Goal: Task Accomplishment & Management: Manage account settings

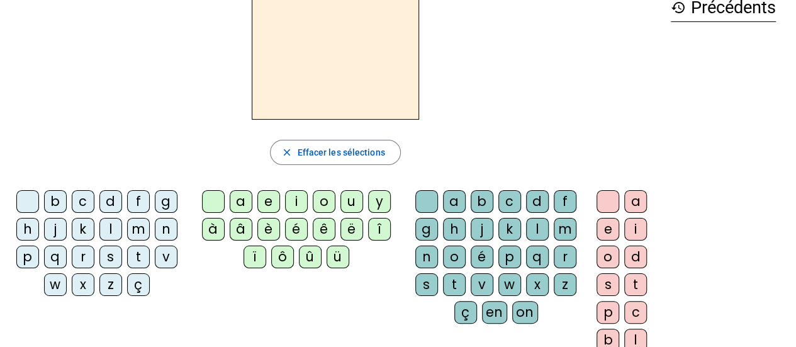
scroll to position [58, 0]
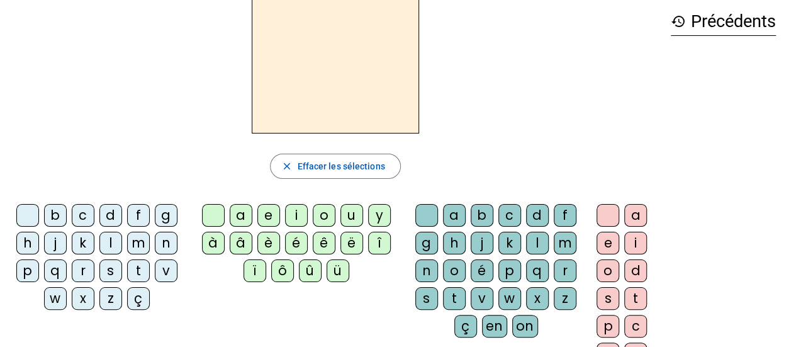
click at [137, 208] on div "f" at bounding box center [138, 215] width 23 height 23
click at [77, 270] on div "r" at bounding box center [83, 270] width 23 height 23
click at [140, 212] on div "f" at bounding box center [138, 215] width 23 height 23
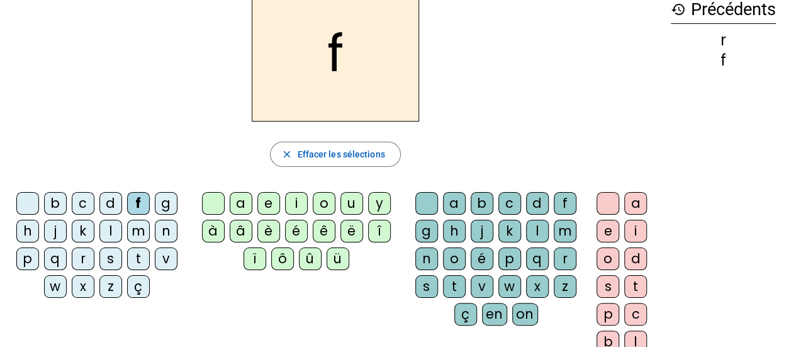
scroll to position [77, 0]
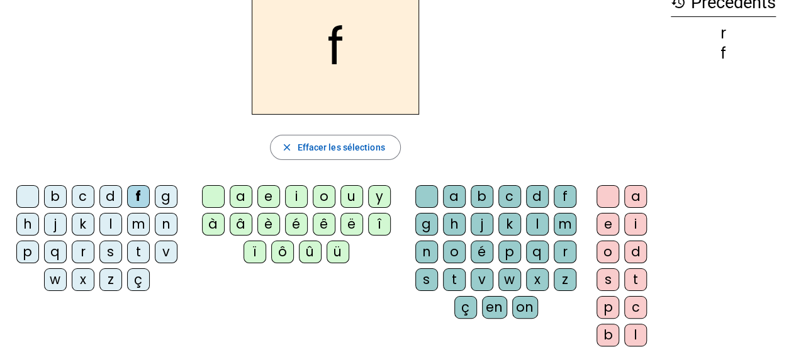
click at [566, 244] on div "r" at bounding box center [565, 251] width 23 height 23
click at [296, 226] on div "é" at bounding box center [296, 224] width 23 height 23
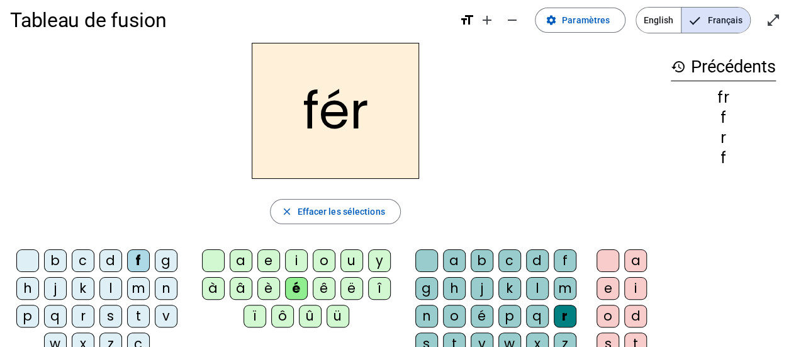
scroll to position [0, 0]
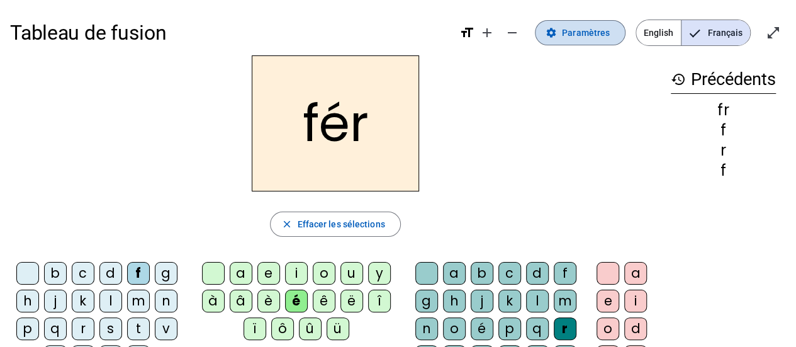
click at [588, 37] on span "Paramètres" at bounding box center [586, 32] width 48 height 15
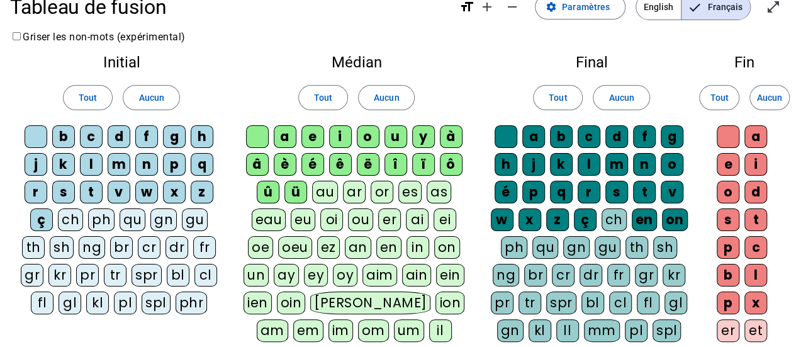
scroll to position [30, 0]
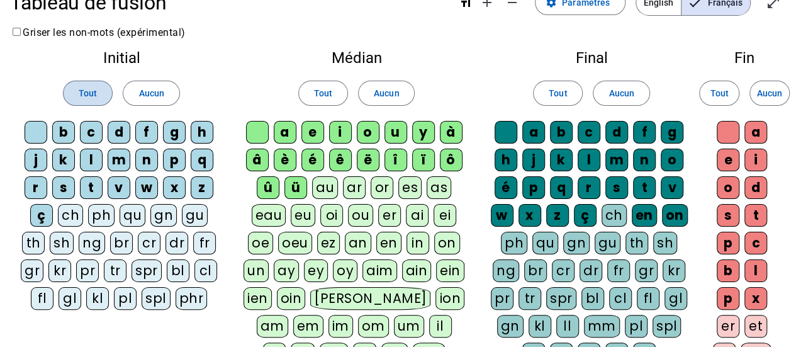
click at [88, 93] on span "Tout" at bounding box center [88, 93] width 18 height 15
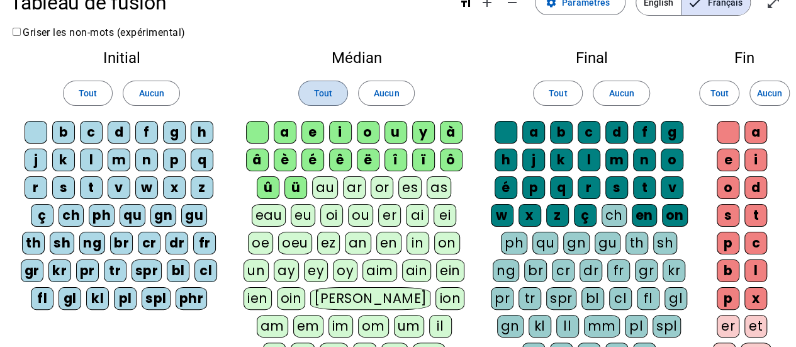
click at [312, 93] on span at bounding box center [323, 93] width 48 height 30
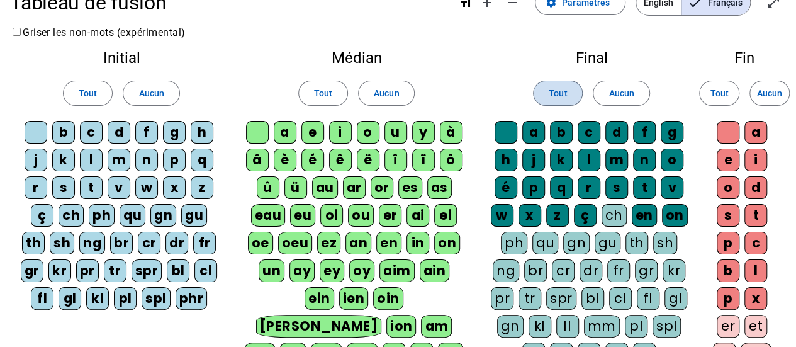
click at [561, 90] on span "Tout" at bounding box center [558, 93] width 18 height 15
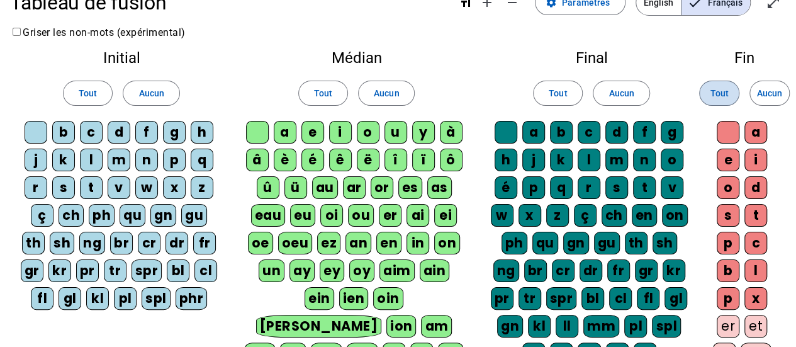
click at [720, 93] on span "Tout" at bounding box center [719, 93] width 18 height 15
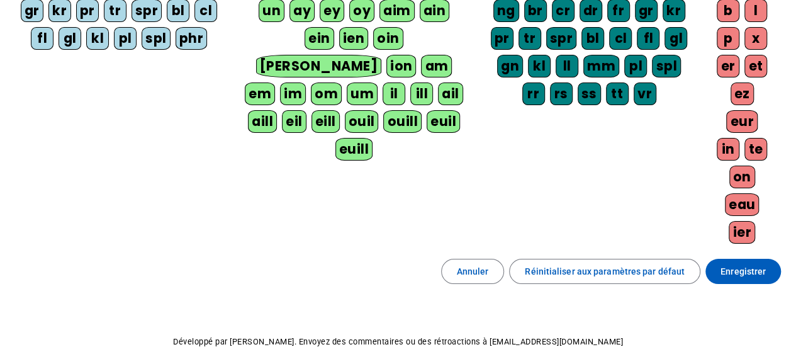
scroll to position [300, 0]
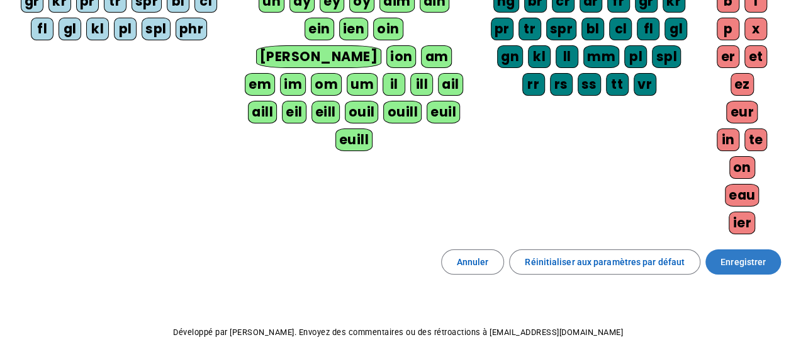
click at [753, 254] on span "Enregistrer" at bounding box center [743, 261] width 45 height 15
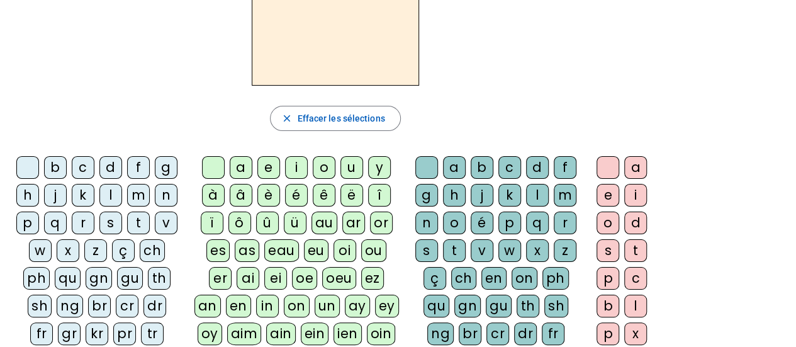
scroll to position [141, 0]
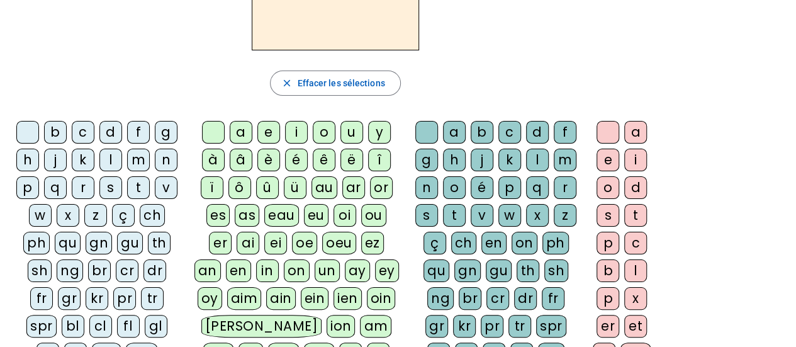
click at [53, 287] on div "fr" at bounding box center [41, 298] width 23 height 23
click at [274, 150] on div "è" at bounding box center [268, 160] width 23 height 23
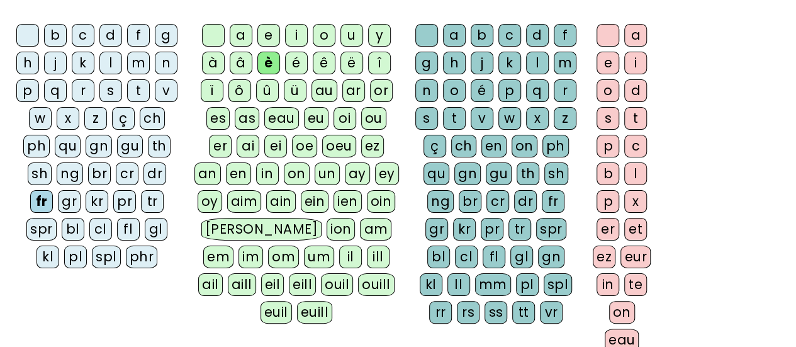
scroll to position [239, 0]
click at [565, 87] on div "r" at bounding box center [565, 90] width 23 height 23
click at [607, 55] on div "e" at bounding box center [608, 62] width 23 height 23
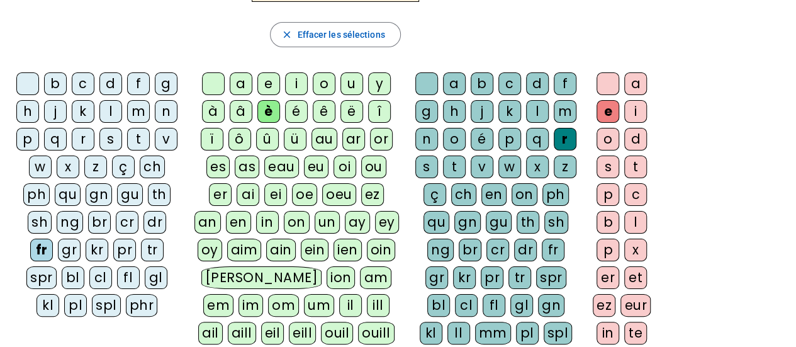
scroll to position [405, 0]
